Goal: Task Accomplishment & Management: Manage account settings

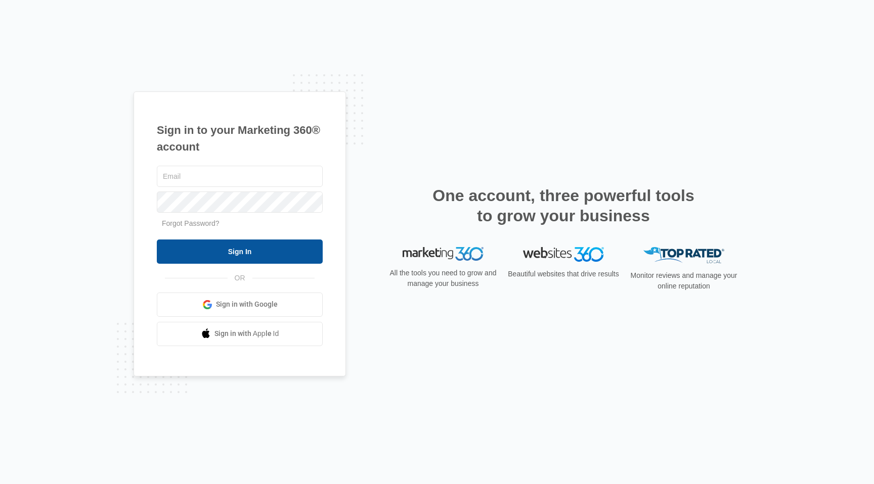
type input "[PERSON_NAME][EMAIL_ADDRESS][DOMAIN_NAME]"
click at [216, 248] on input "Sign In" at bounding box center [240, 252] width 166 height 24
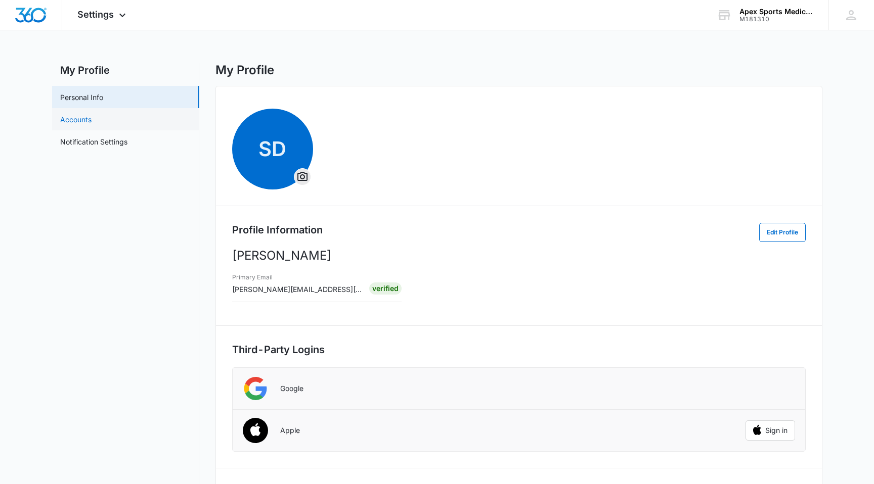
click at [92, 119] on link "Accounts" at bounding box center [75, 119] width 31 height 11
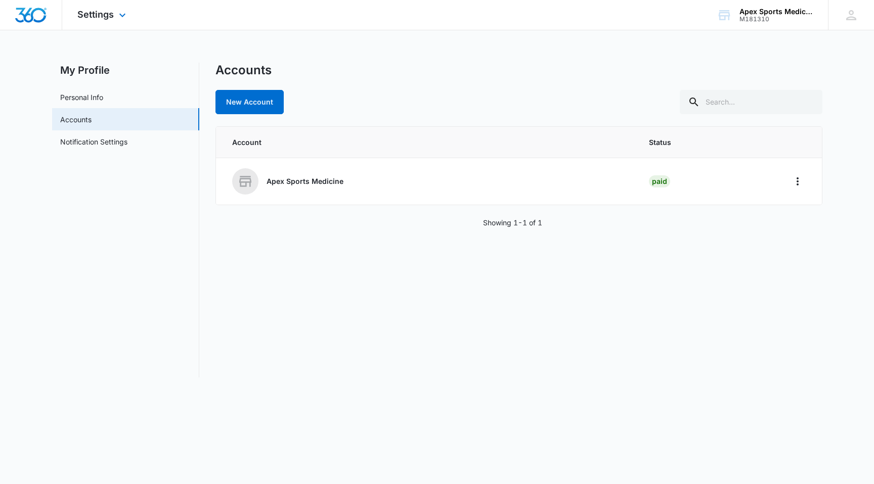
click at [35, 13] on img "Dashboard" at bounding box center [31, 15] width 32 height 15
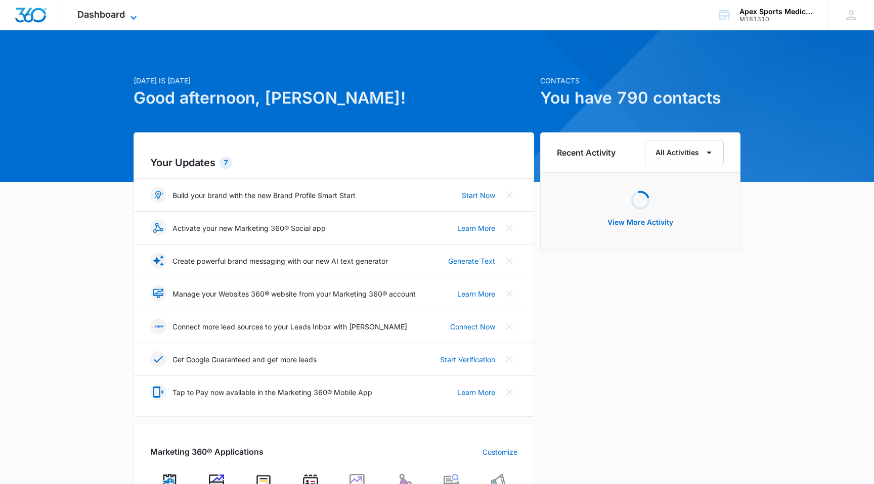
click at [95, 15] on span "Dashboard" at bounding box center [101, 14] width 48 height 11
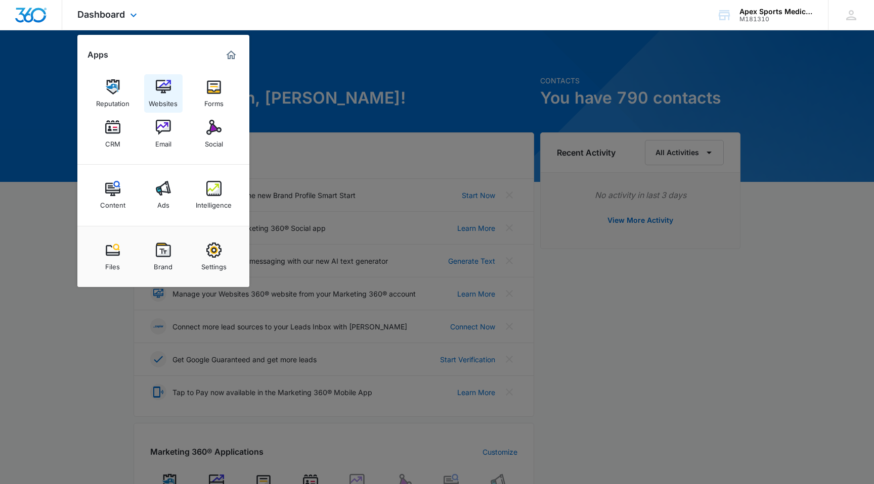
click at [163, 93] on img at bounding box center [163, 86] width 15 height 15
